Goal: Task Accomplishment & Management: Complete application form

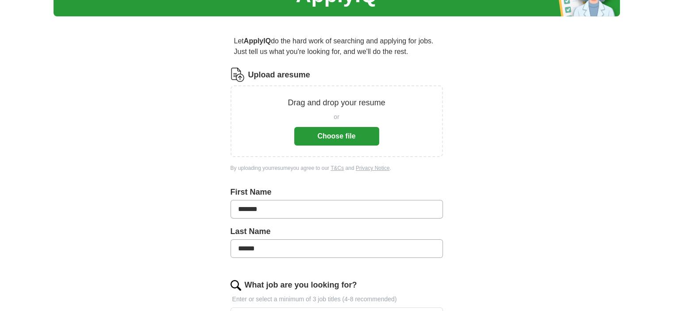
scroll to position [71, 0]
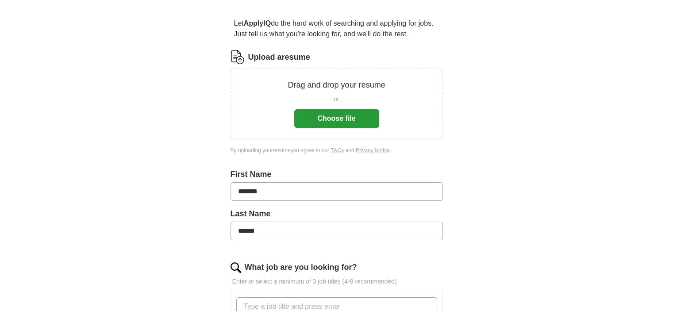
click at [367, 117] on button "Choose file" at bounding box center [336, 118] width 85 height 19
drag, startPoint x: 279, startPoint y: 86, endPoint x: 551, endPoint y: 152, distance: 280.5
click at [551, 152] on div "ApplyIQ Let ApplyIQ do the hard work of searching and applying for jobs. Just t…" at bounding box center [337, 246] width 567 height 581
click at [361, 112] on button "Choose file" at bounding box center [336, 118] width 85 height 19
click at [370, 115] on button "Choose file" at bounding box center [336, 118] width 85 height 19
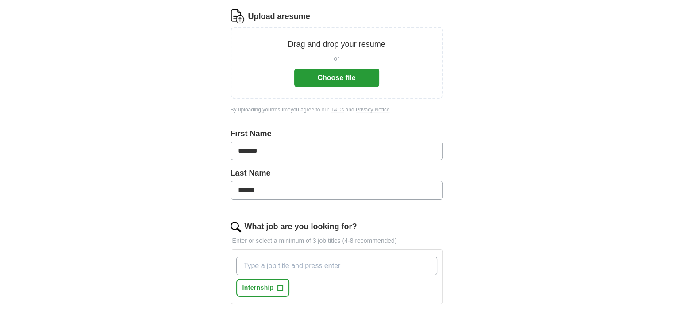
scroll to position [0, 0]
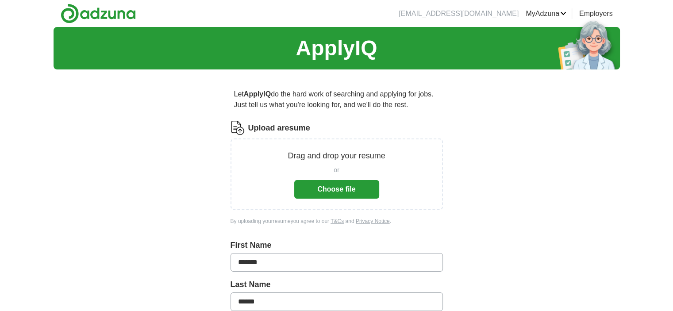
click at [609, 141] on div "ApplyIQ Let ApplyIQ do the hard work of searching and applying for jobs. Just t…" at bounding box center [337, 317] width 567 height 581
click at [365, 187] on button "Choose file" at bounding box center [336, 189] width 85 height 19
click at [359, 186] on button "Choose file" at bounding box center [336, 189] width 85 height 19
click at [371, 190] on button "Choose file" at bounding box center [336, 189] width 85 height 19
click at [364, 186] on button "Choose file" at bounding box center [336, 189] width 85 height 19
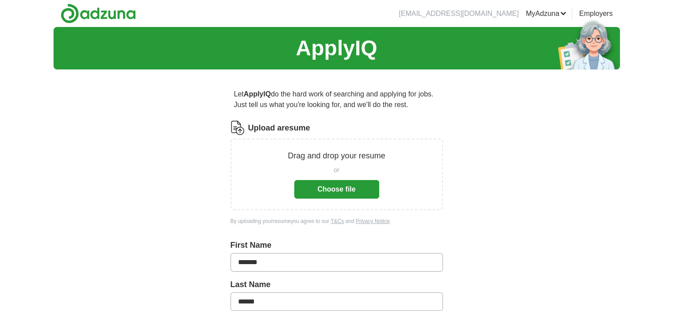
click at [360, 188] on button "Choose file" at bounding box center [336, 189] width 85 height 19
click at [369, 186] on button "Choose file" at bounding box center [336, 189] width 85 height 19
click at [369, 155] on p "Drag and drop your resume" at bounding box center [336, 156] width 97 height 12
click at [300, 156] on p "Drag and drop your resume" at bounding box center [336, 156] width 97 height 12
click at [363, 182] on button "Choose file" at bounding box center [336, 189] width 85 height 19
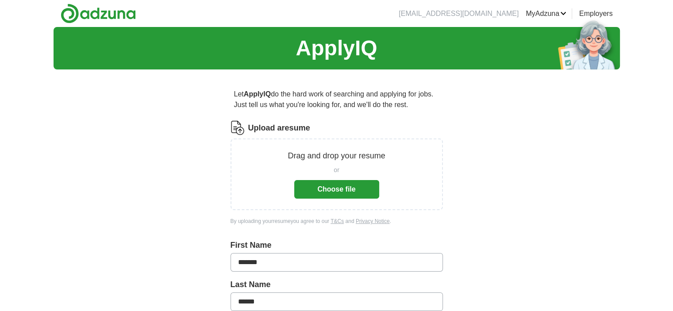
click at [376, 153] on p "Drag and drop your resume" at bounding box center [336, 156] width 97 height 12
drag, startPoint x: 376, startPoint y: 153, endPoint x: 280, endPoint y: 162, distance: 96.6
click at [280, 162] on div "Drag and drop your resume or Choose file" at bounding box center [337, 174] width 190 height 49
click at [358, 187] on button "Choose file" at bounding box center [336, 189] width 85 height 19
click at [367, 188] on button "Choose file" at bounding box center [336, 189] width 85 height 19
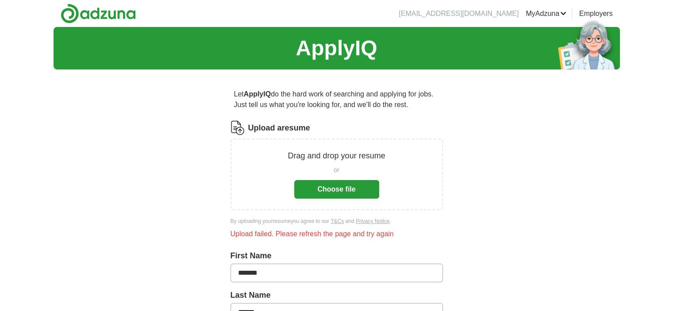
scroll to position [272, 0]
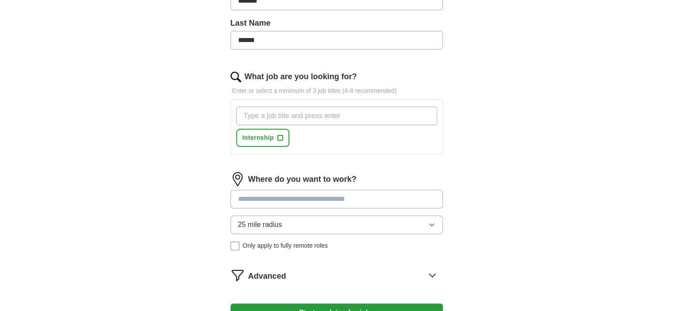
click at [424, 198] on input at bounding box center [337, 199] width 213 height 19
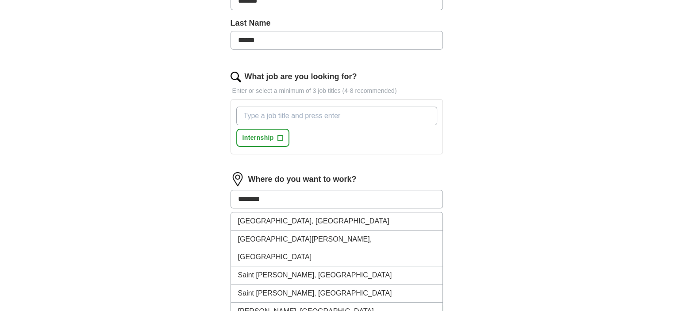
type input "*********"
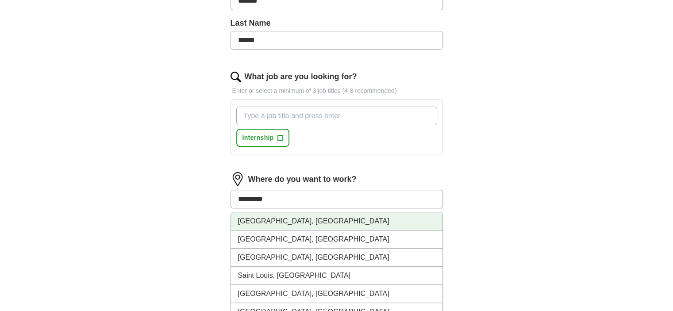
click at [385, 217] on li "Saint Louis, MO" at bounding box center [337, 222] width 212 height 18
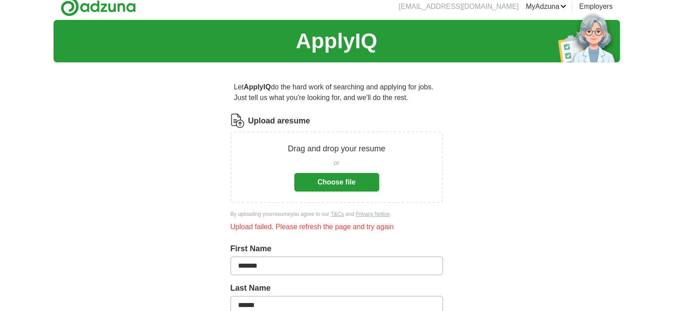
scroll to position [0, 0]
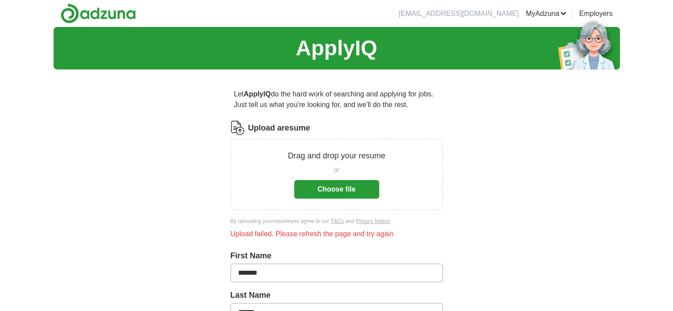
click at [268, 159] on div "Drag and drop your resume or Choose file" at bounding box center [337, 174] width 190 height 49
drag, startPoint x: 268, startPoint y: 159, endPoint x: 163, endPoint y: 184, distance: 108.4
click at [365, 187] on button "Choose file" at bounding box center [336, 189] width 85 height 19
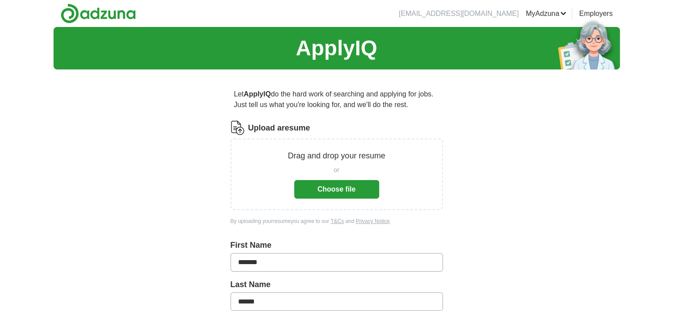
click at [368, 186] on button "Choose file" at bounding box center [336, 189] width 85 height 19
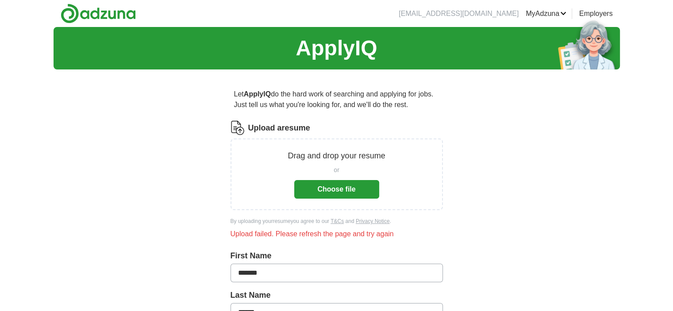
click at [413, 164] on div "Drag and drop your resume or Choose file" at bounding box center [337, 174] width 190 height 49
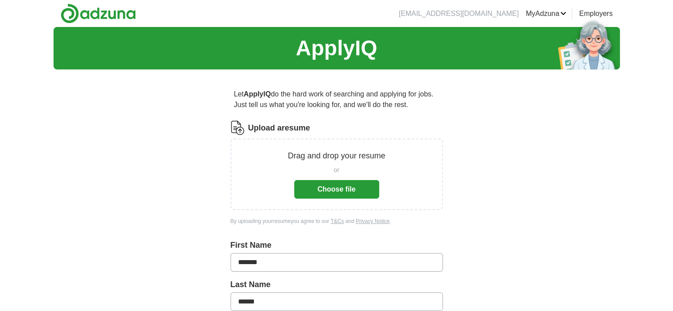
click at [369, 186] on button "Choose file" at bounding box center [336, 189] width 85 height 19
click at [379, 157] on p "Drag and drop your resume" at bounding box center [336, 156] width 97 height 12
drag, startPoint x: 379, startPoint y: 157, endPoint x: 405, endPoint y: 180, distance: 34.8
click at [405, 180] on div "Drag and drop your resume or Choose file" at bounding box center [337, 174] width 190 height 49
click at [0, 0] on link "Resumes" at bounding box center [0, 0] width 0 height 0
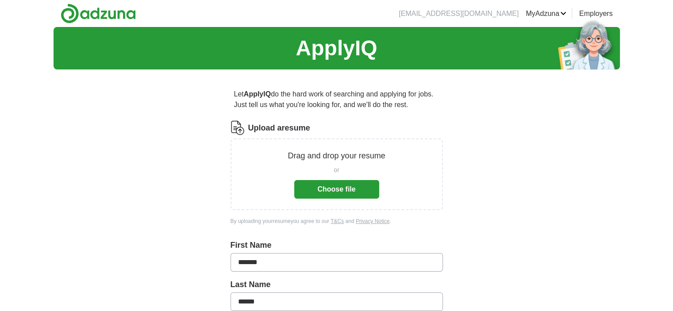
click at [370, 157] on p "Drag and drop your resume" at bounding box center [336, 156] width 97 height 12
click at [360, 186] on button "Choose file" at bounding box center [336, 189] width 85 height 19
click at [363, 186] on button "Choose file" at bounding box center [336, 189] width 85 height 19
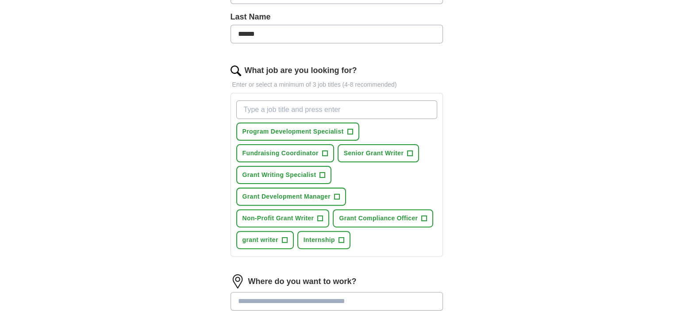
scroll to position [236, 0]
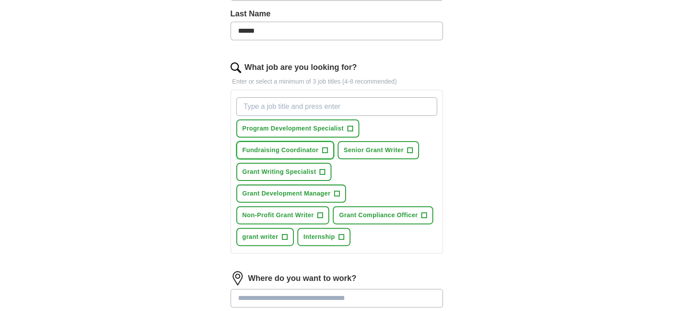
click at [325, 148] on span "+" at bounding box center [324, 150] width 5 height 7
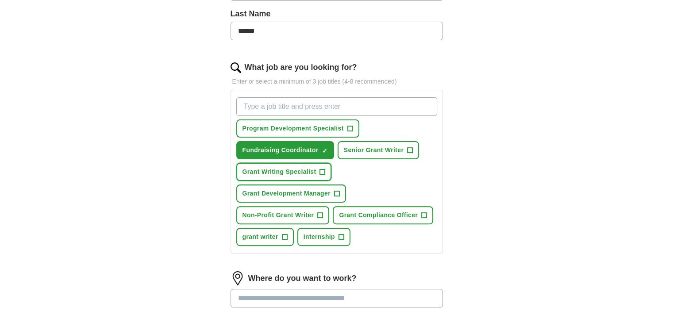
click at [323, 169] on span "+" at bounding box center [322, 172] width 5 height 7
click at [409, 148] on span "+" at bounding box center [410, 150] width 5 height 7
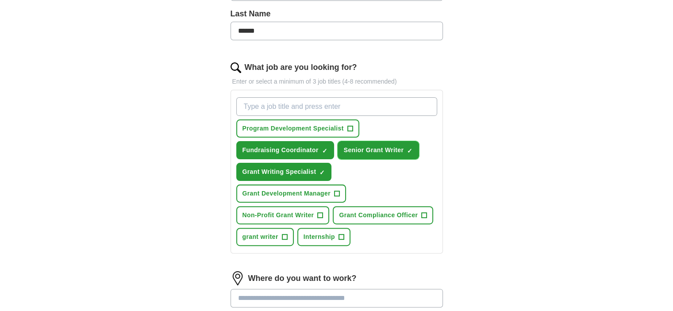
click at [0, 0] on span "×" at bounding box center [0, 0] width 0 height 0
click at [409, 148] on span "+" at bounding box center [410, 150] width 5 height 7
click at [338, 190] on span "+" at bounding box center [336, 193] width 5 height 7
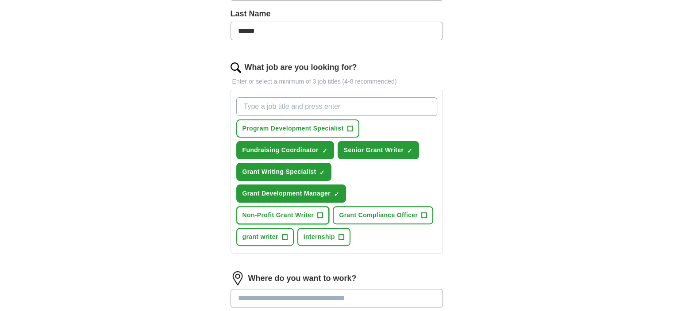
click at [321, 212] on span "+" at bounding box center [320, 215] width 5 height 7
click at [285, 234] on span "+" at bounding box center [284, 237] width 5 height 7
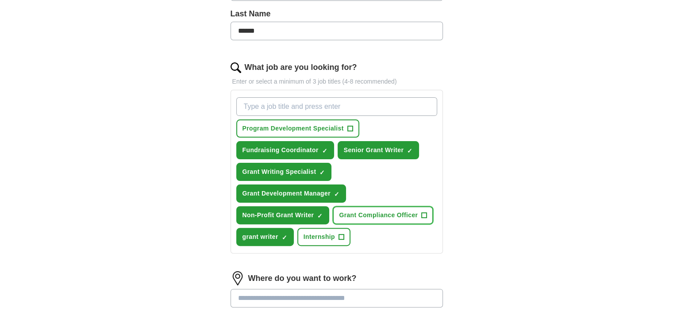
click at [423, 212] on span "+" at bounding box center [424, 215] width 5 height 7
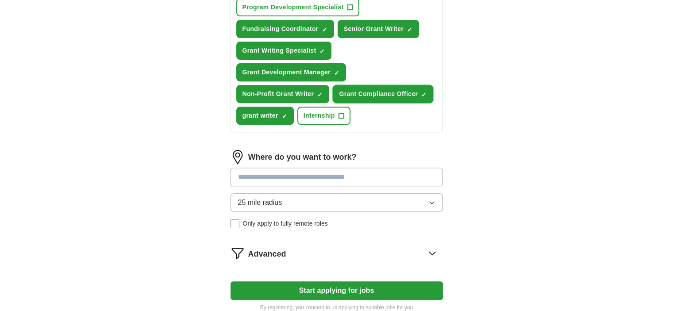
scroll to position [360, 0]
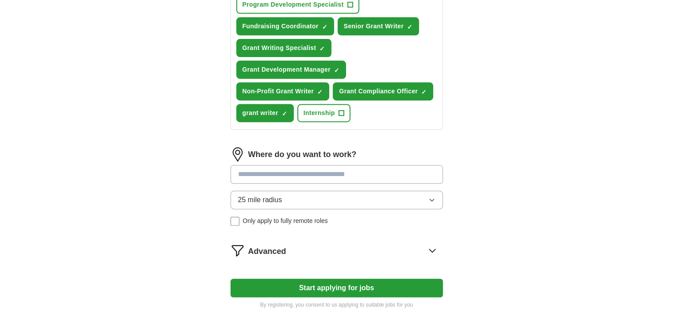
click at [416, 171] on input at bounding box center [337, 174] width 213 height 19
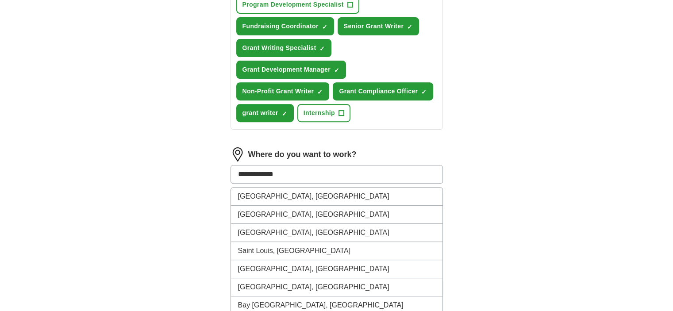
type input "**********"
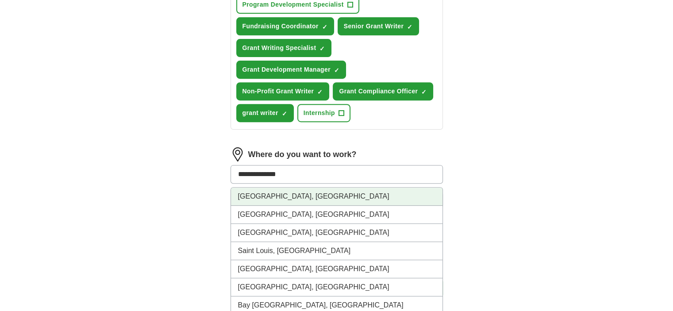
click at [397, 191] on li "Saint Louis, MO" at bounding box center [337, 197] width 212 height 18
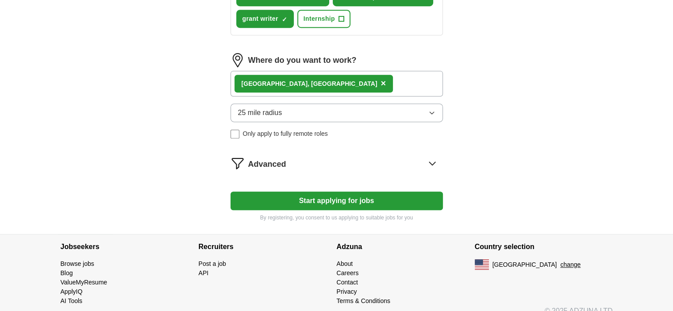
scroll to position [463, 0]
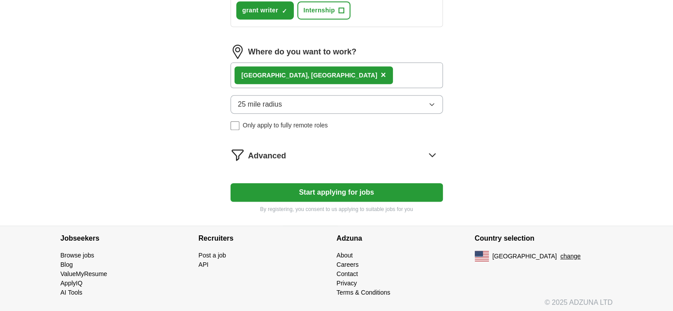
click at [412, 184] on button "Start applying for jobs" at bounding box center [337, 192] width 213 height 19
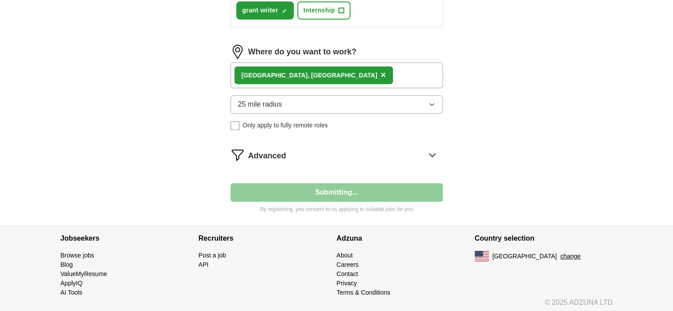
select select "**"
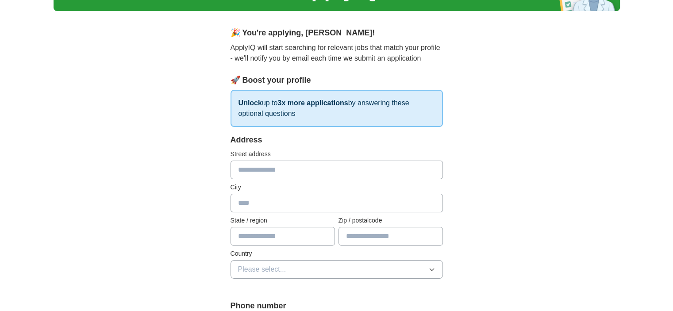
scroll to position [53, 0]
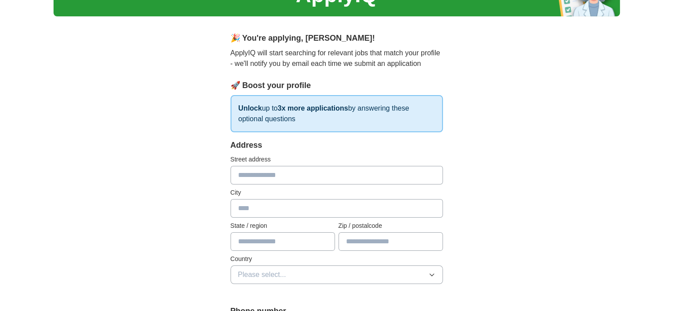
click at [435, 176] on input "text" at bounding box center [337, 175] width 213 height 19
type input "**********"
type input "*********"
type input "**"
type input "*****"
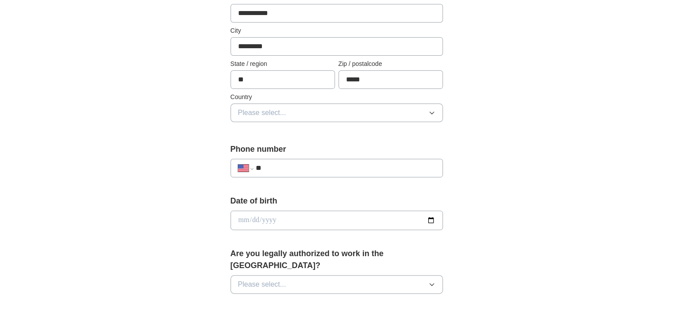
scroll to position [218, 0]
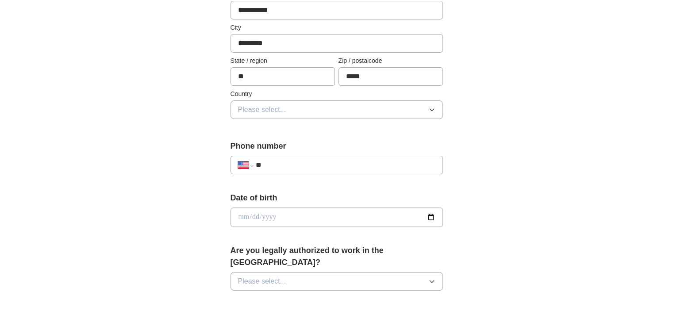
click at [434, 107] on icon "button" at bounding box center [432, 109] width 7 height 7
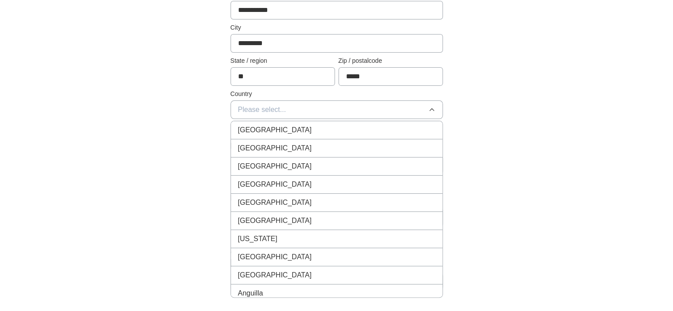
click at [422, 145] on div "United States" at bounding box center [336, 148] width 197 height 11
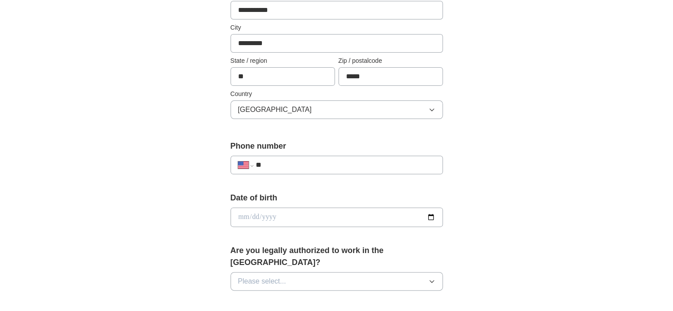
click at [428, 162] on input "**" at bounding box center [345, 165] width 180 height 11
type input "**********"
click at [433, 278] on icon "button" at bounding box center [432, 281] width 7 height 7
click at [427, 297] on div "Yes" at bounding box center [336, 302] width 197 height 11
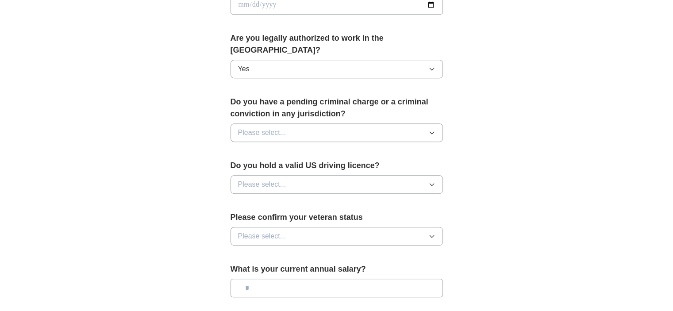
scroll to position [449, 0]
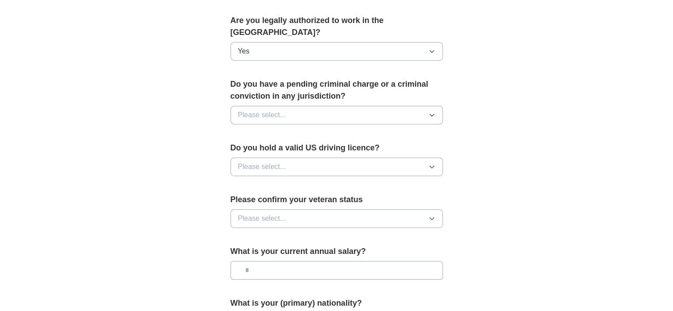
click at [434, 106] on button "Please select..." at bounding box center [337, 115] width 213 height 19
click at [399, 148] on div "No" at bounding box center [336, 153] width 197 height 11
click at [434, 163] on icon "button" at bounding box center [432, 166] width 7 height 7
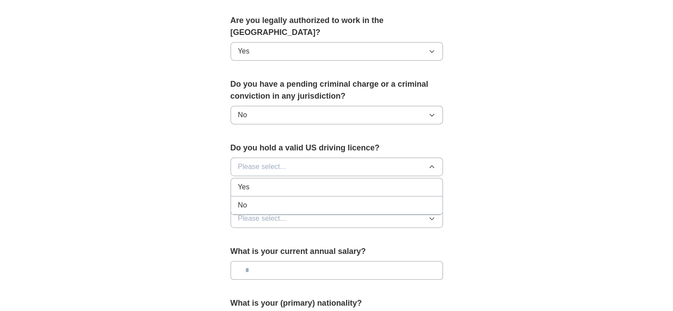
click at [423, 182] on div "Yes" at bounding box center [336, 187] width 197 height 11
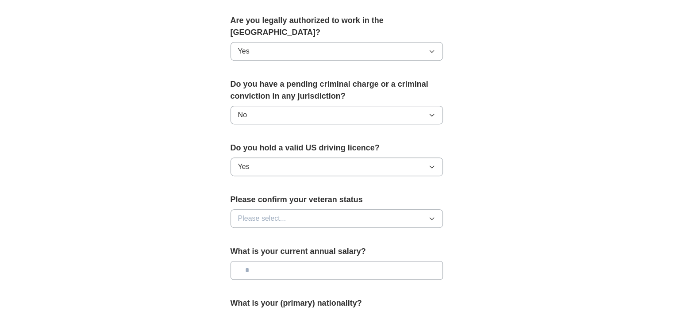
click at [430, 215] on icon "button" at bounding box center [432, 218] width 7 height 7
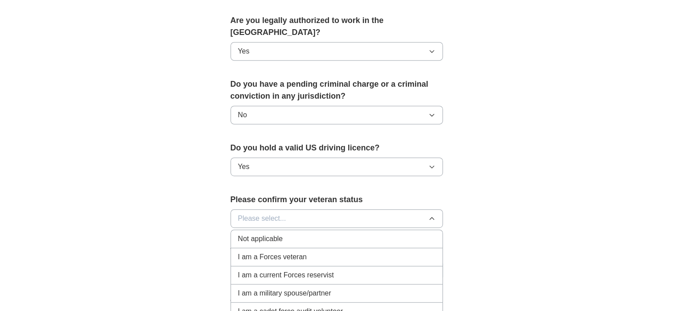
click at [427, 234] on div "Not applicable" at bounding box center [336, 239] width 197 height 11
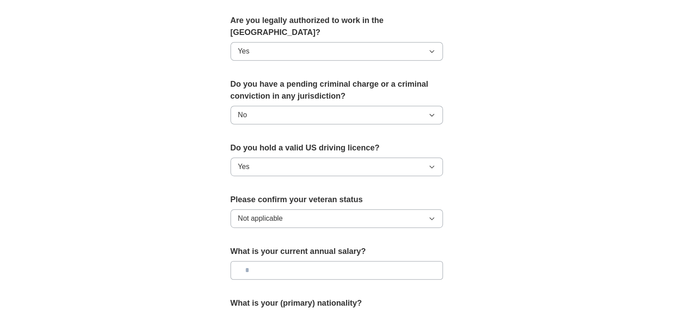
click at [433, 261] on input "text" at bounding box center [337, 270] width 213 height 19
click at [319, 261] on input "text" at bounding box center [337, 270] width 213 height 19
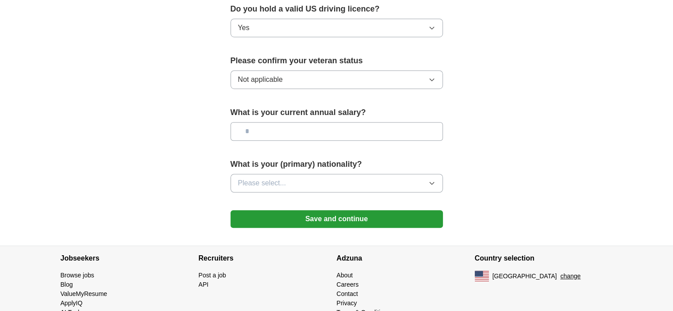
scroll to position [590, 0]
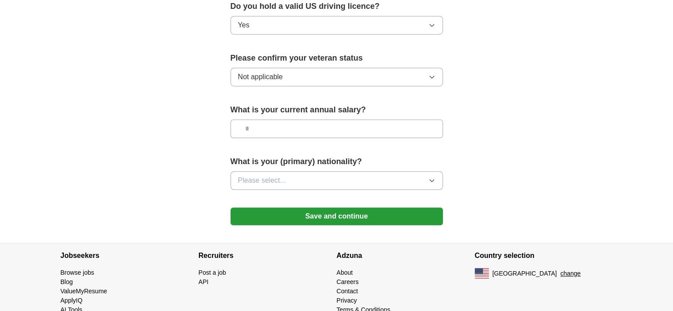
click at [434, 177] on icon "button" at bounding box center [432, 180] width 7 height 7
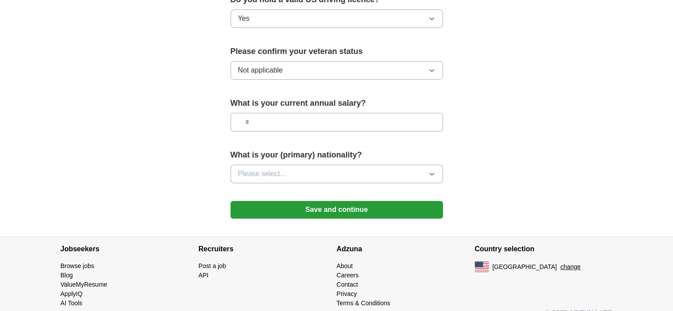
click at [434, 170] on icon "button" at bounding box center [432, 173] width 7 height 7
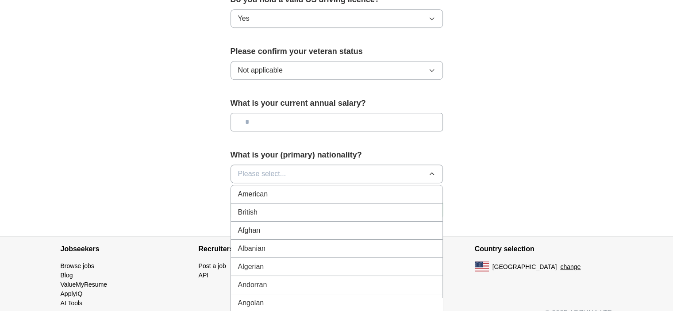
click at [422, 189] on div "American" at bounding box center [336, 194] width 197 height 11
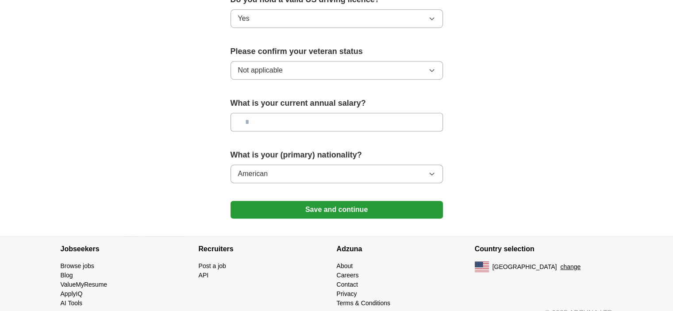
click at [397, 201] on button "Save and continue" at bounding box center [337, 210] width 213 height 18
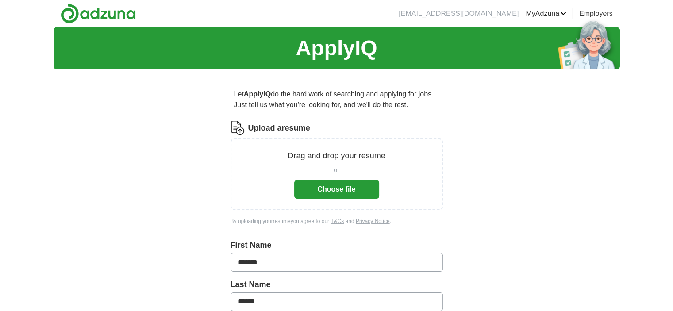
click at [0, 0] on link "Logout" at bounding box center [0, 0] width 0 height 0
